Goal: Information Seeking & Learning: Find specific fact

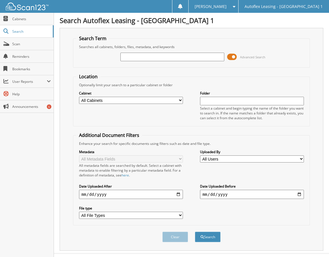
click at [163, 59] on input "text" at bounding box center [171, 57] width 103 height 9
type input "[PERSON_NAME]"
click at [195, 232] on button "Search" at bounding box center [208, 237] width 26 height 11
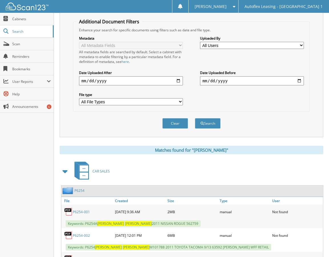
scroll to position [199, 0]
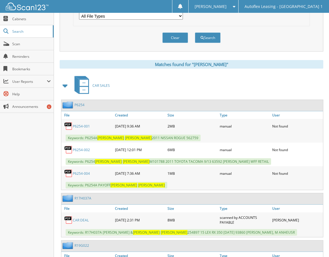
drag, startPoint x: 113, startPoint y: 220, endPoint x: 156, endPoint y: 221, distance: 42.7
click at [156, 221] on div "[DATE] 2:31 PM" at bounding box center [139, 220] width 52 height 13
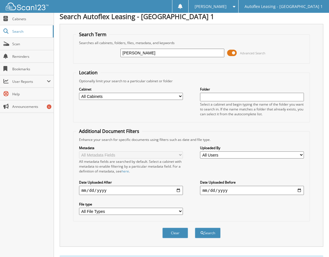
scroll to position [0, 0]
